Goal: Navigation & Orientation: Go to known website

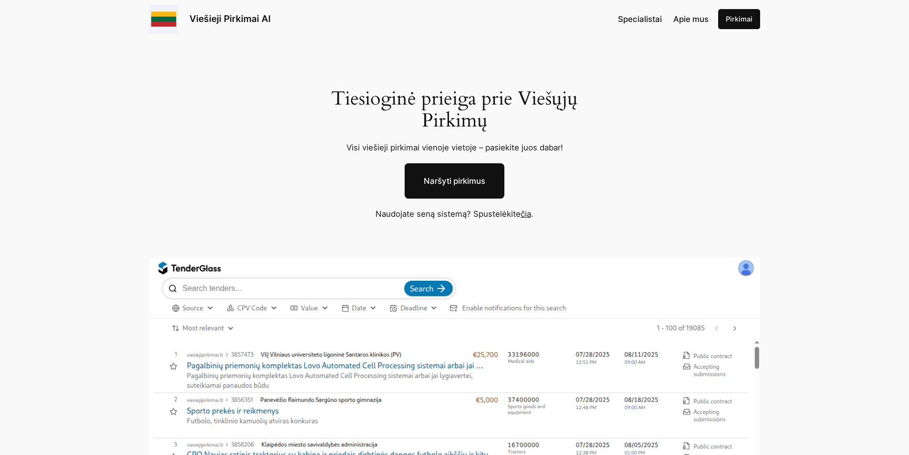
click at [458, 177] on link "Naršyti pirkimus" at bounding box center [455, 180] width 100 height 35
click at [701, 23] on span "Apie mus" at bounding box center [690, 19] width 35 height 10
click at [242, 19] on link "Viešieji Pirkimai AI" at bounding box center [229, 18] width 81 height 11
click at [528, 215] on link "čia" at bounding box center [526, 214] width 10 height 10
